Goal: Book appointment/travel/reservation

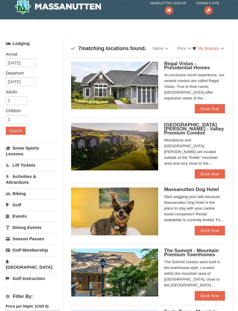
scroll to position [5, 0]
click at [19, 132] on button "Search" at bounding box center [16, 131] width 20 height 8
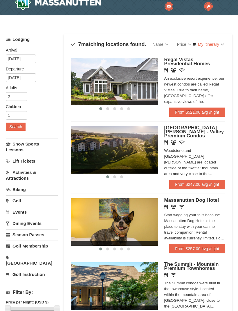
scroll to position [10, 0]
click at [215, 180] on link "From $247.00 avg /night" at bounding box center [197, 184] width 56 height 9
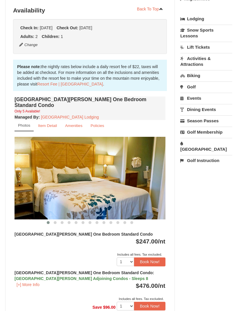
scroll to position [135, 0]
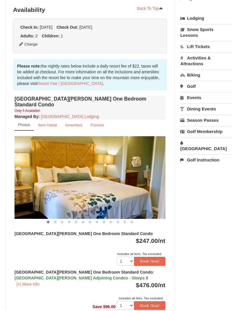
click at [205, 84] on link "Golf" at bounding box center [206, 86] width 52 height 11
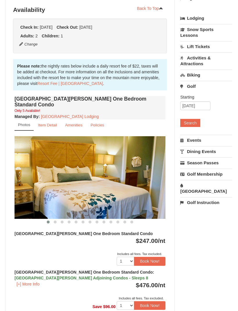
click at [213, 57] on link "Activities & Attractions" at bounding box center [206, 60] width 52 height 17
click at [194, 100] on button "Search" at bounding box center [190, 100] width 20 height 8
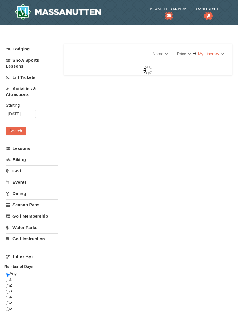
select select "9"
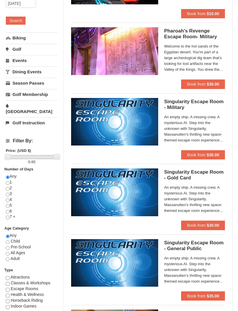
scroll to position [110, 0]
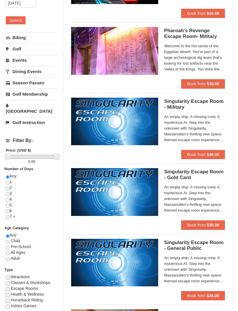
click at [45, 117] on link "Golf Instruction" at bounding box center [32, 122] width 52 height 11
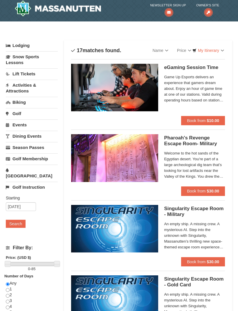
scroll to position [0, 0]
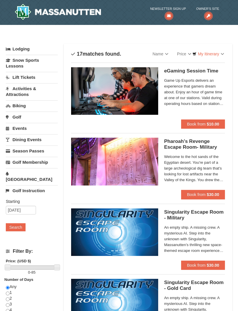
click at [48, 160] on link "Golf Membership" at bounding box center [32, 162] width 52 height 11
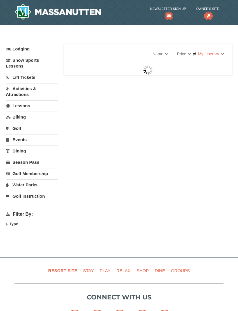
select select "9"
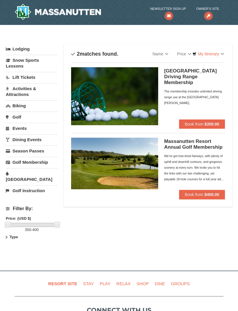
click at [43, 128] on link "Events" at bounding box center [32, 128] width 52 height 11
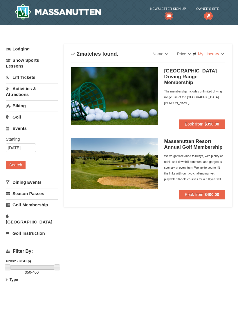
click at [19, 164] on button "Search" at bounding box center [16, 165] width 20 height 8
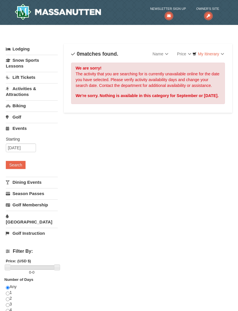
click at [17, 87] on link "Activities & Attractions" at bounding box center [32, 91] width 52 height 17
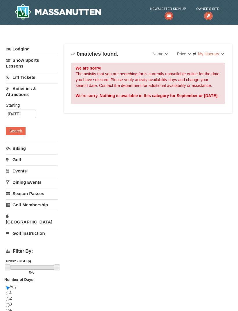
click at [16, 129] on button "Search" at bounding box center [16, 131] width 20 height 8
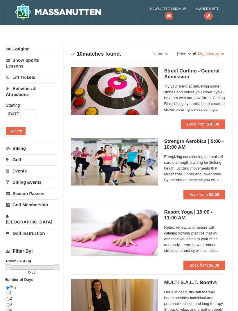
click at [209, 121] on button "Book from $30.00" at bounding box center [203, 123] width 44 height 9
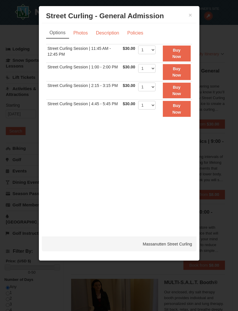
click at [189, 18] on button "×" at bounding box center [189, 15] width 3 height 6
